Goal: Information Seeking & Learning: Check status

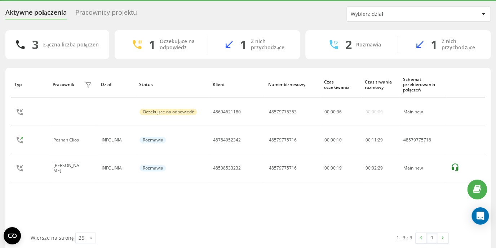
scroll to position [17, 0]
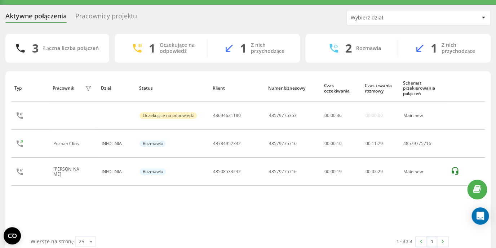
click at [112, 16] on div "Pracownicy projektu" at bounding box center [106, 17] width 62 height 11
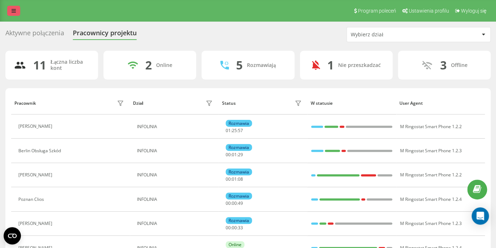
click at [11, 10] on link at bounding box center [13, 11] width 13 height 10
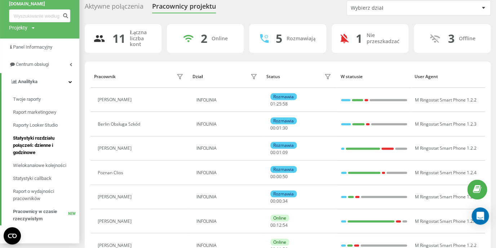
scroll to position [35, 0]
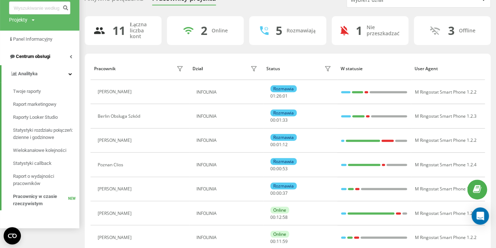
click at [68, 56] on link "Centrum obsługi" at bounding box center [39, 56] width 79 height 17
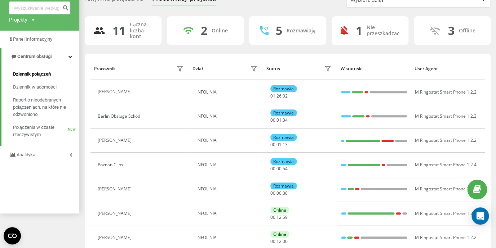
click at [44, 74] on span "Dziennik połączeń" at bounding box center [32, 74] width 38 height 7
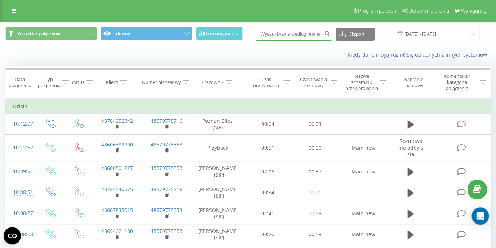
click at [283, 37] on input at bounding box center [293, 34] width 76 height 13
paste input "48784952342"
type input "48784952342"
click at [330, 35] on icon "submit" at bounding box center [327, 33] width 6 height 4
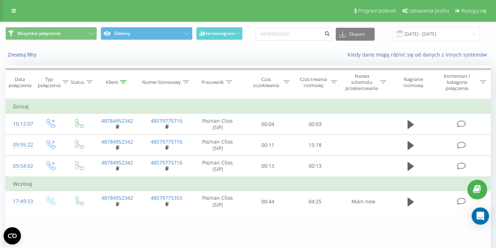
click at [14, 11] on icon at bounding box center [14, 10] width 4 height 5
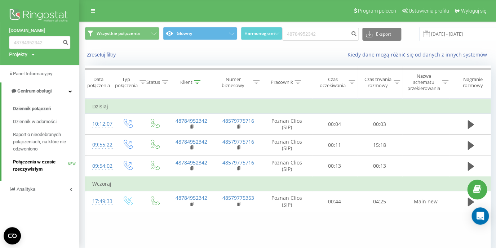
click at [27, 164] on span "Połączenia w czasie rzeczywistym" at bounding box center [40, 165] width 55 height 14
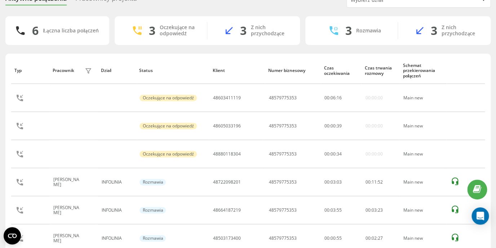
scroll to position [28, 0]
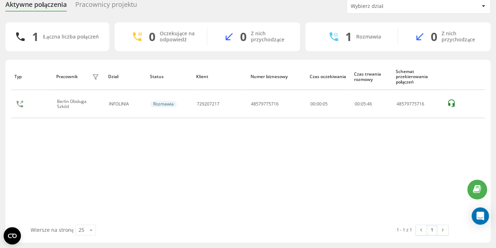
click at [108, 6] on div "Pracownicy projektu" at bounding box center [106, 6] width 62 height 11
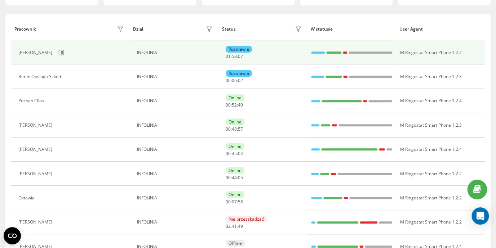
scroll to position [86, 0]
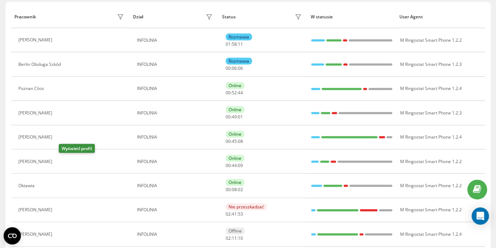
click at [62, 162] on icon at bounding box center [61, 162] width 2 height 4
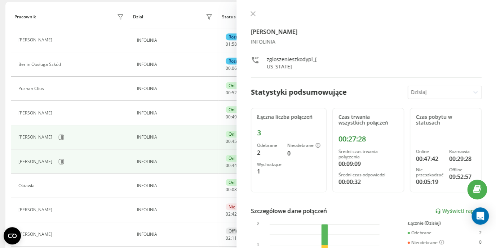
click at [122, 135] on div "[PERSON_NAME]" at bounding box center [71, 137] width 107 height 12
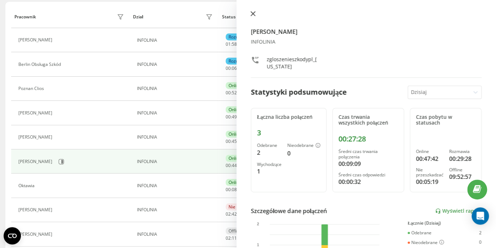
click at [252, 15] on icon at bounding box center [252, 13] width 5 height 5
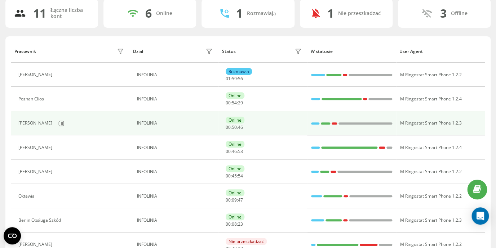
scroll to position [161, 0]
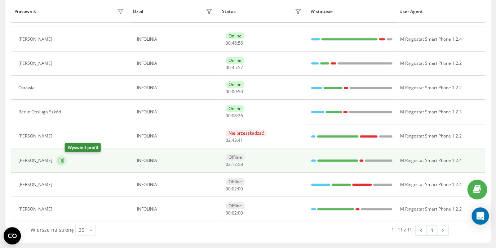
click at [64, 162] on icon at bounding box center [61, 161] width 6 height 6
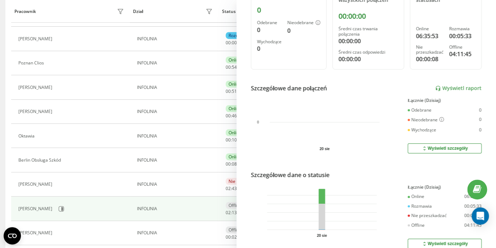
scroll to position [157, 0]
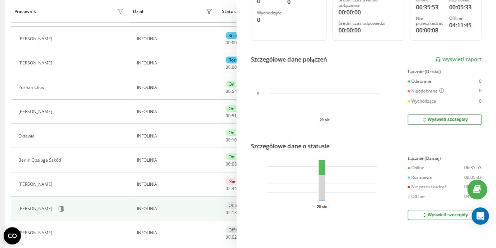
click at [3, 140] on div "Aktywne połączenia Pracownicy projektu Wybierz dział 11 Łączna liczba kont 4 On…" at bounding box center [248, 103] width 496 height 387
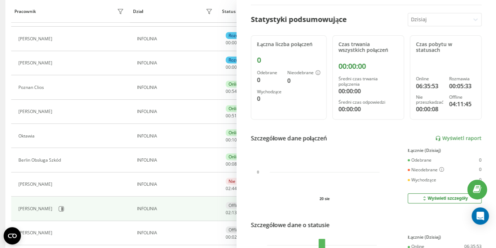
scroll to position [0, 0]
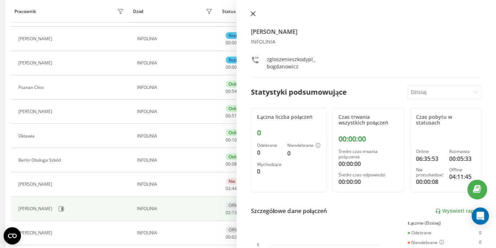
click at [253, 13] on icon at bounding box center [252, 13] width 5 height 5
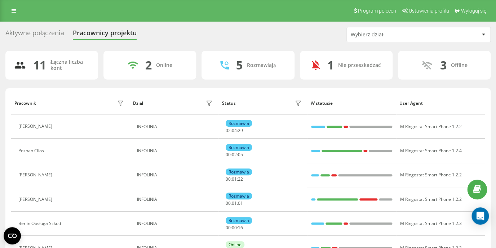
click at [34, 35] on div "Aktywne połączenia" at bounding box center [34, 34] width 59 height 11
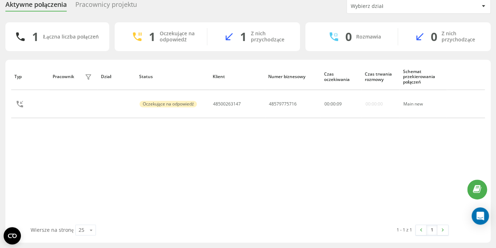
scroll to position [18, 0]
